Goal: Task Accomplishment & Management: Use online tool/utility

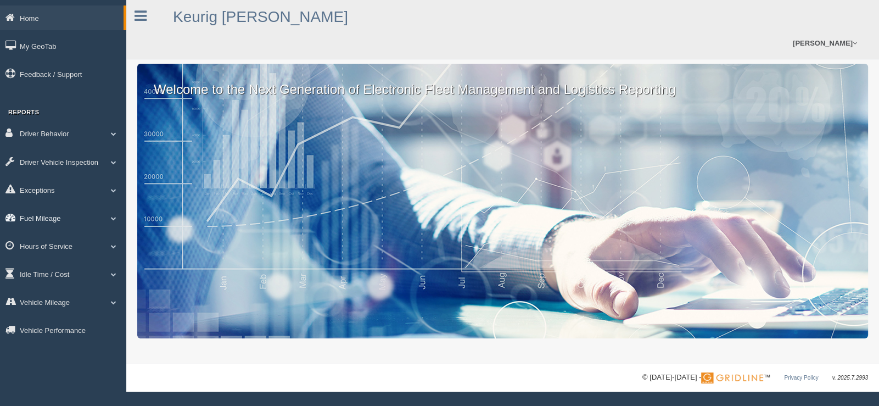
click at [114, 218] on span at bounding box center [113, 217] width 14 height 5
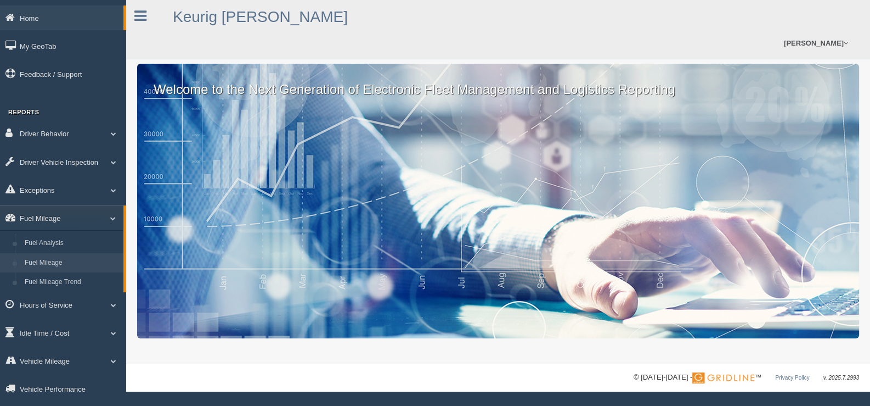
click at [50, 265] on link "Fuel Mileage" at bounding box center [72, 263] width 104 height 20
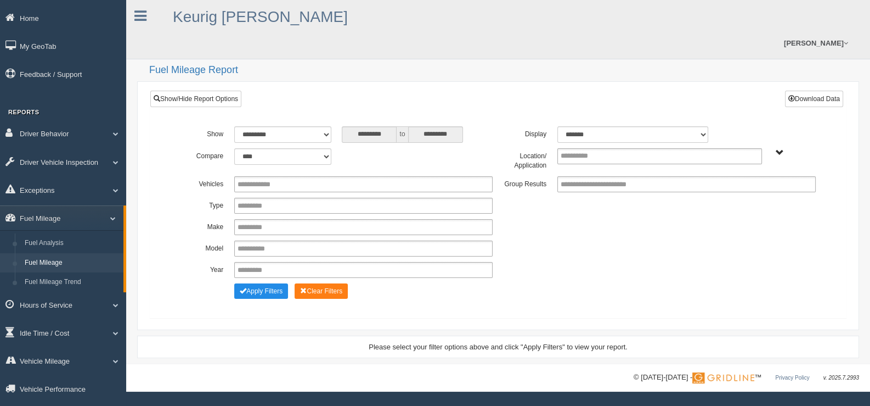
click at [783, 149] on span "Plains - OTR" at bounding box center [780, 153] width 8 height 8
click at [753, 186] on button "Plains - OTR" at bounding box center [749, 192] width 51 height 12
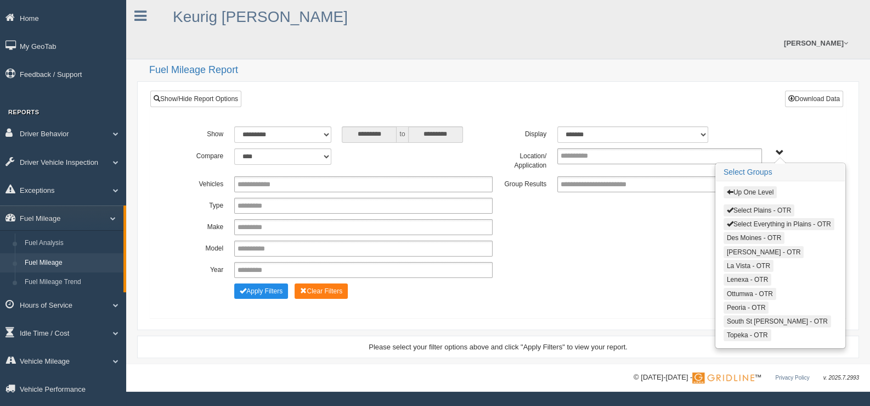
click at [739, 204] on button "Select Plains - OTR" at bounding box center [759, 210] width 71 height 12
click at [739, 217] on button "Select Everything in Plains - OTR" at bounding box center [779, 223] width 111 height 12
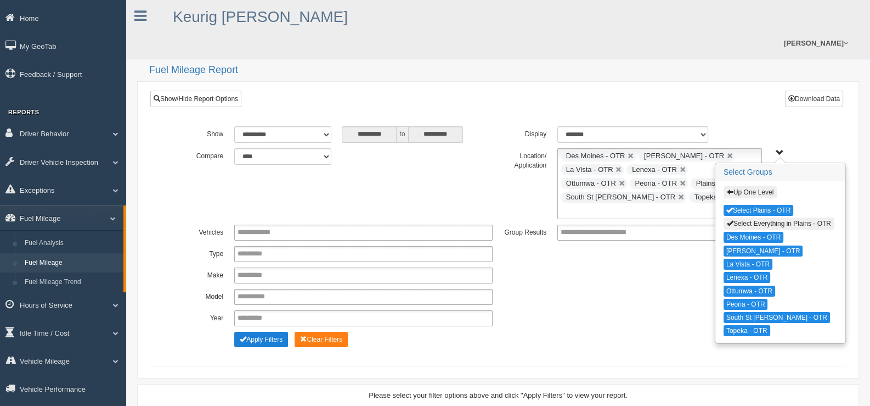
click at [259, 331] on button "Apply Filters" at bounding box center [261, 338] width 54 height 15
